Goal: Task Accomplishment & Management: Use online tool/utility

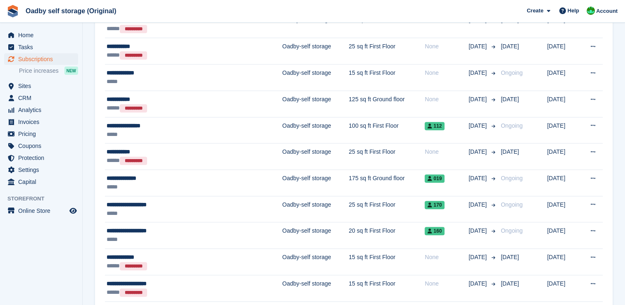
scroll to position [785, 0]
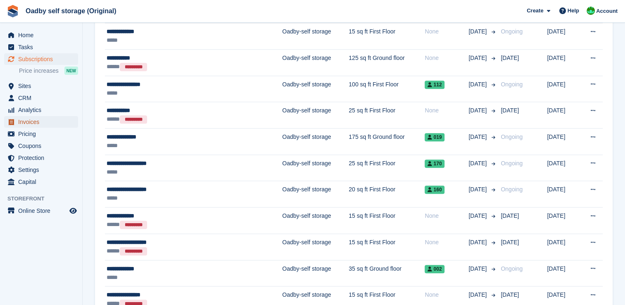
click at [39, 121] on span "Invoices" at bounding box center [43, 122] width 50 height 12
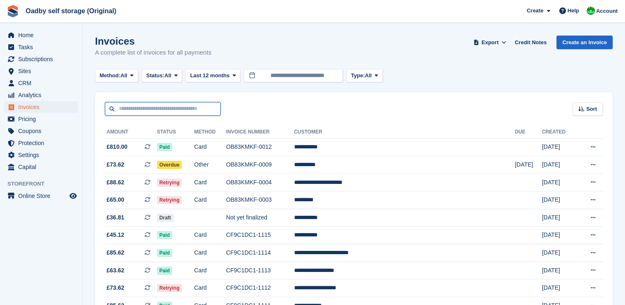
click at [123, 111] on input "text" at bounding box center [163, 109] width 116 height 14
type input "*******"
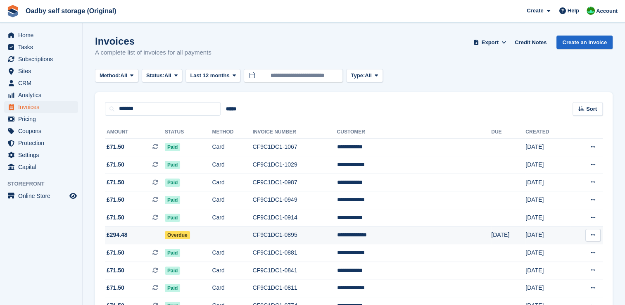
click at [591, 235] on icon at bounding box center [593, 234] width 5 height 5
click at [547, 282] on p "View Customer" at bounding box center [561, 282] width 72 height 11
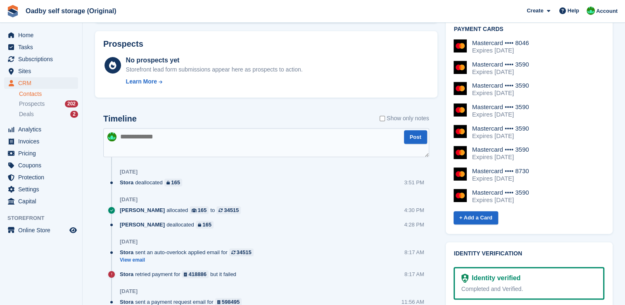
scroll to position [372, 0]
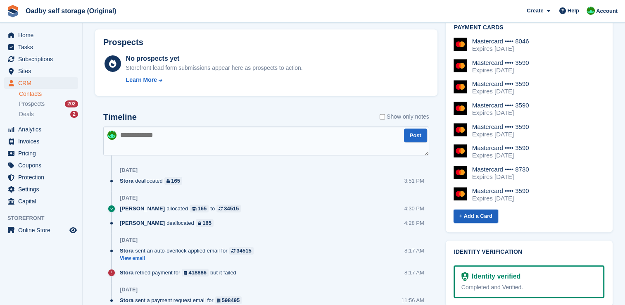
click at [478, 209] on link "+ Add a Card" at bounding box center [475, 216] width 45 height 14
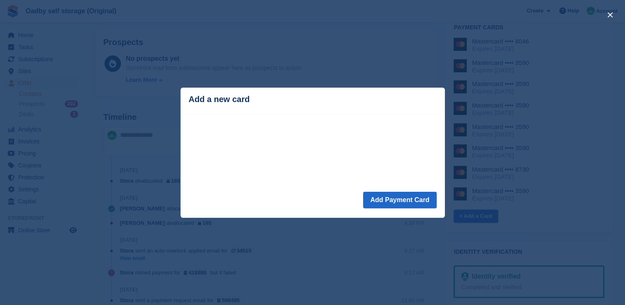
click at [355, 202] on footer "Add Payment Card" at bounding box center [312, 205] width 264 height 26
click at [610, 16] on button "close" at bounding box center [609, 14] width 13 height 13
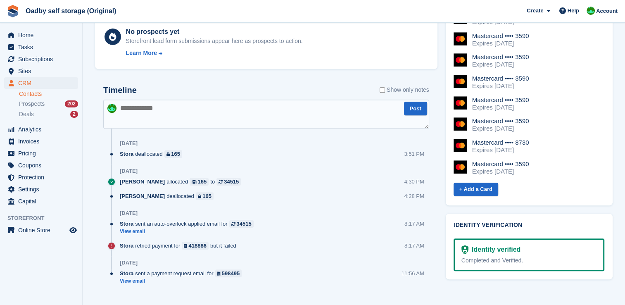
scroll to position [413, 0]
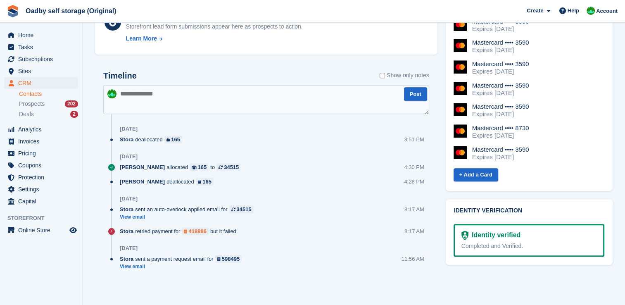
click at [197, 231] on div "418886" at bounding box center [198, 231] width 18 height 8
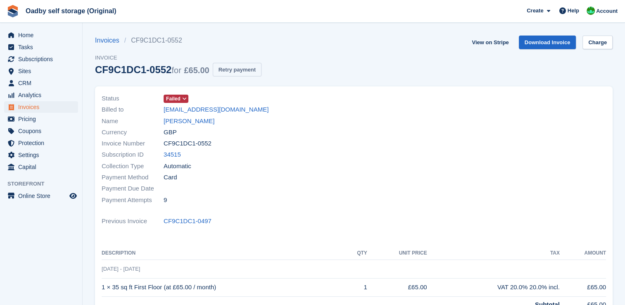
click at [228, 70] on button "Retry payment" at bounding box center [237, 70] width 49 height 14
